Goal: Transaction & Acquisition: Subscribe to service/newsletter

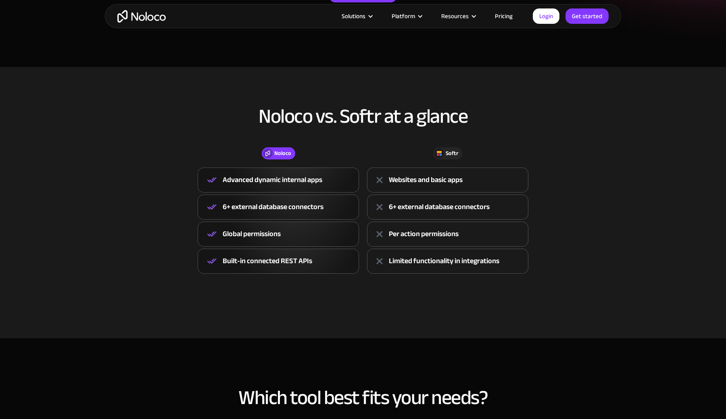
scroll to position [224, 0]
click at [499, 13] on link "Pricing" at bounding box center [504, 16] width 38 height 10
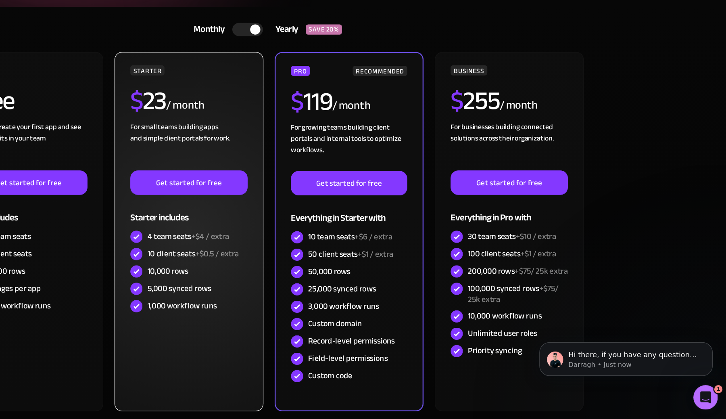
scroll to position [88, 0]
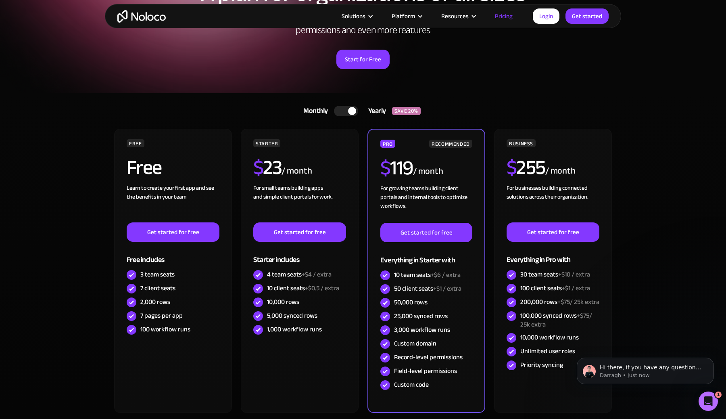
click at [349, 105] on link "Monthly Yearly SAVE 20%" at bounding box center [363, 110] width 140 height 19
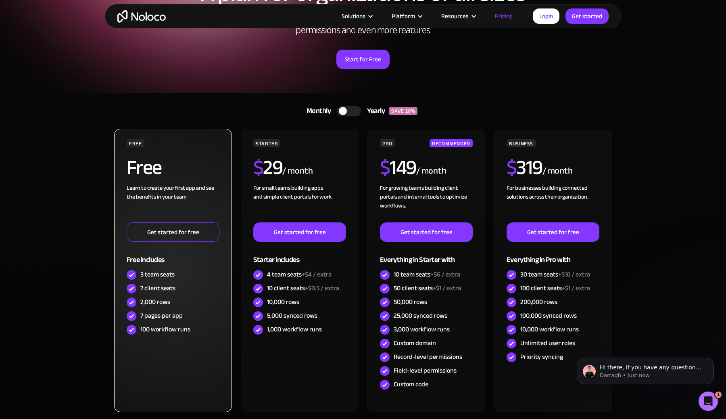
click at [184, 237] on link "Get started for free" at bounding box center [173, 231] width 93 height 19
